Goal: Go to known website: Access a specific website the user already knows

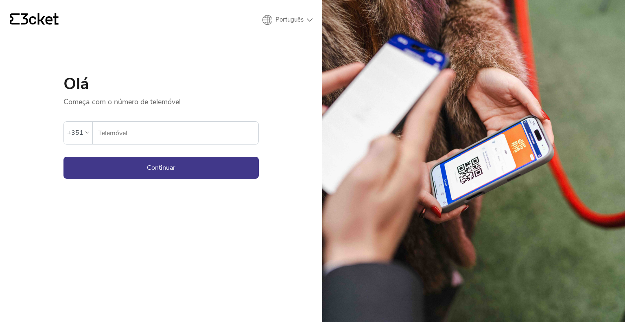
click at [134, 151] on form "Ocorreu um erro. Se o erro persistir, entrar em contato com o suporte. +351 Tel…" at bounding box center [160, 143] width 195 height 72
click at [126, 134] on input "Telemóvel" at bounding box center [178, 133] width 161 height 22
type input "926423906"
click at [158, 157] on button "Continuar" at bounding box center [160, 168] width 195 height 22
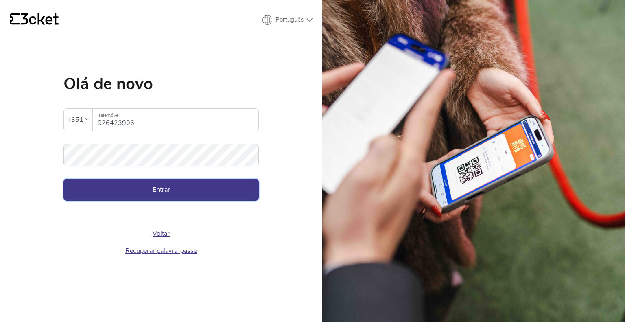
click at [159, 185] on button "Entrar" at bounding box center [160, 189] width 195 height 22
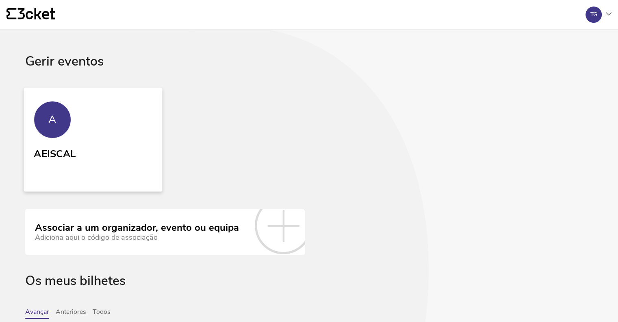
click at [65, 143] on link "A AEISCAL" at bounding box center [93, 139] width 139 height 104
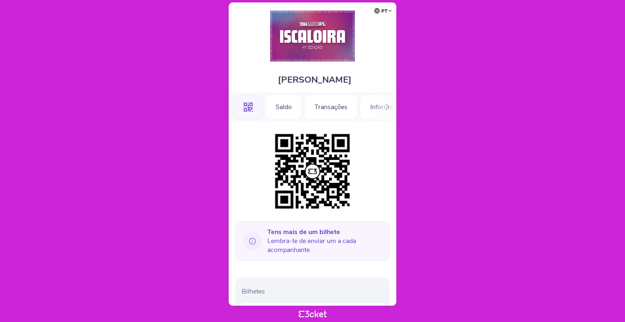
click at [385, 108] on icon at bounding box center [387, 107] width 6 height 6
